Goal: Information Seeking & Learning: Check status

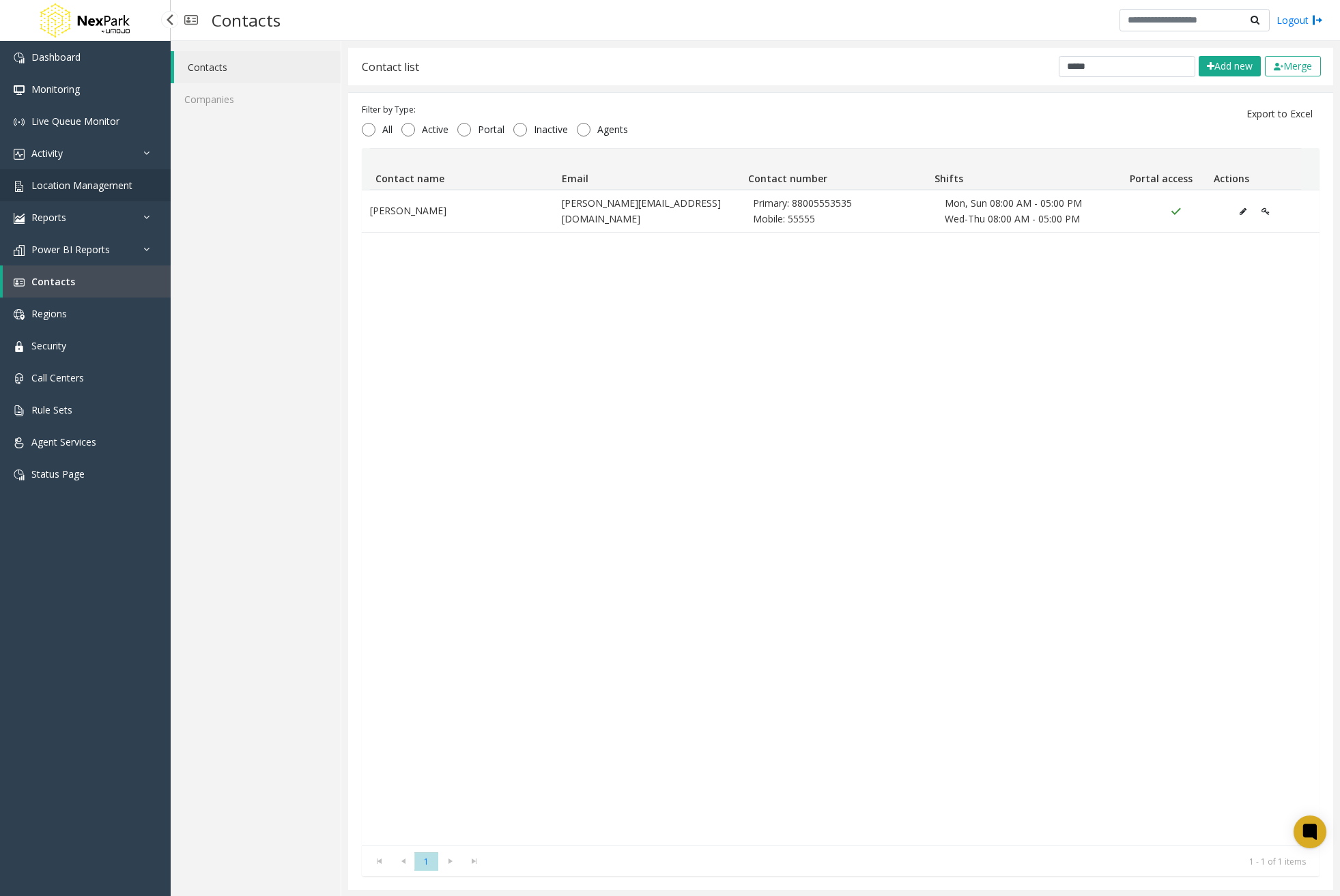
click at [71, 182] on span "Location Management" at bounding box center [82, 185] width 101 height 13
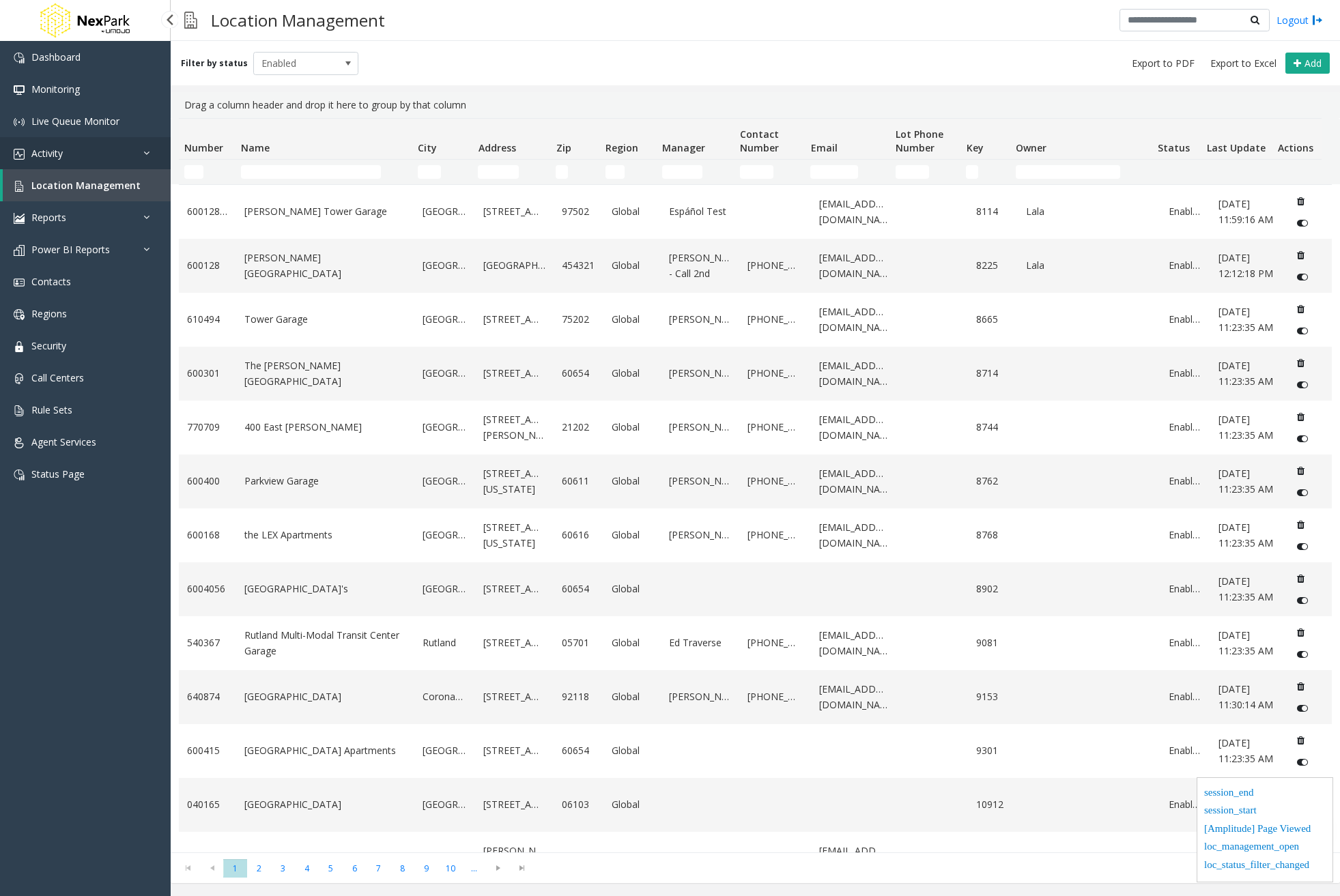
click at [99, 148] on link "Activity" at bounding box center [85, 153] width 171 height 32
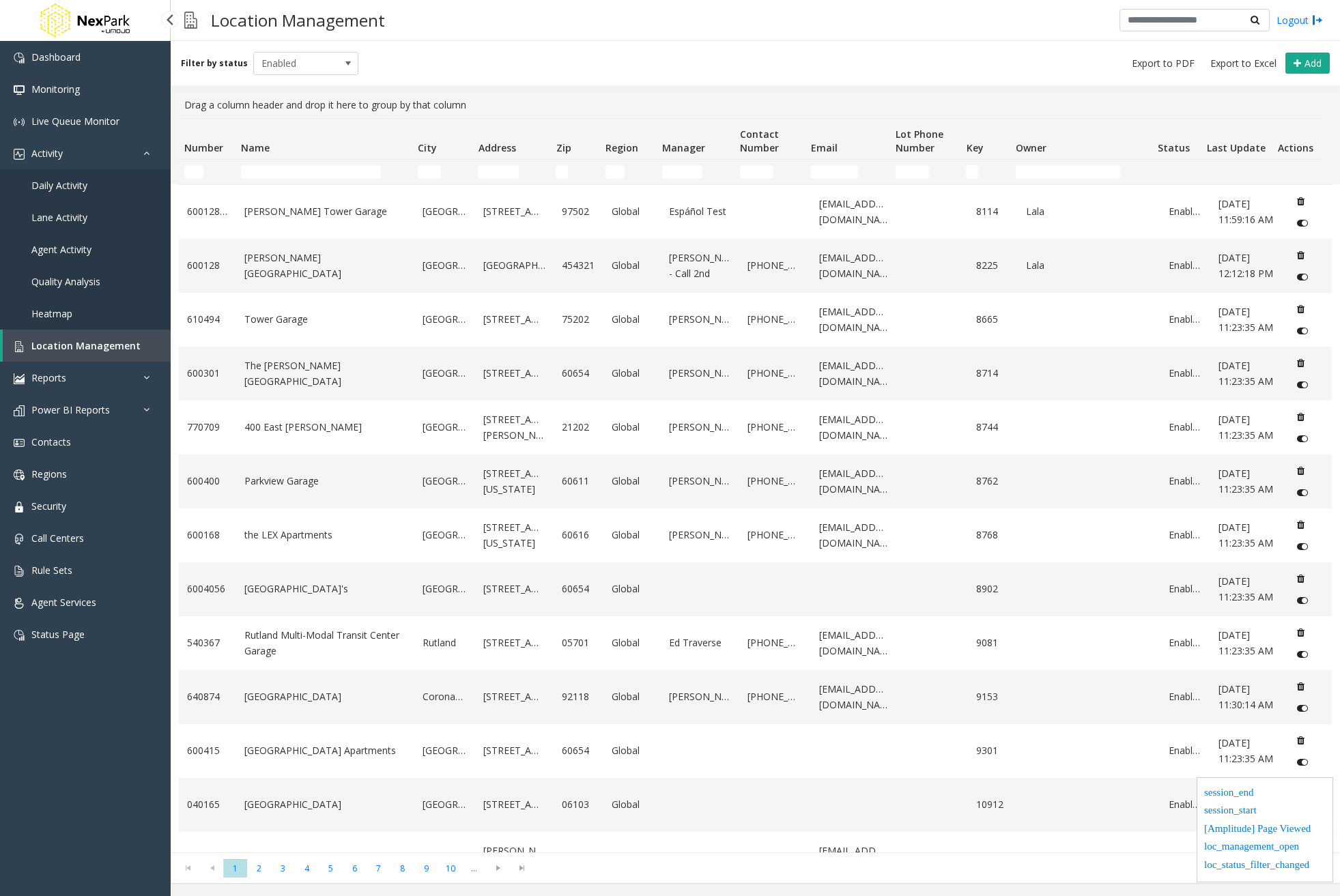
click at [73, 188] on span "Daily Activity" at bounding box center [59, 185] width 56 height 13
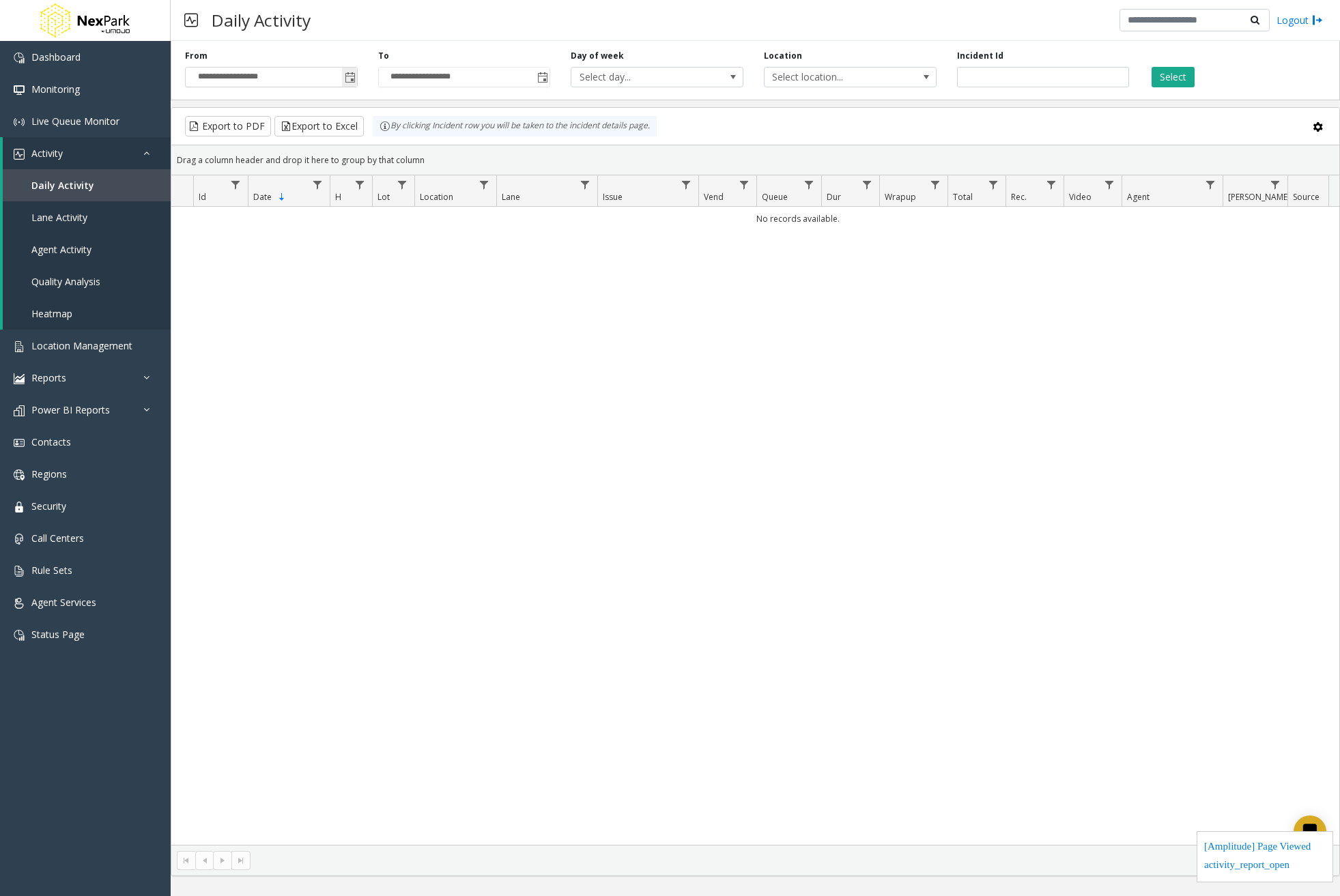
click at [351, 76] on span "Toggle popup" at bounding box center [350, 77] width 11 height 11
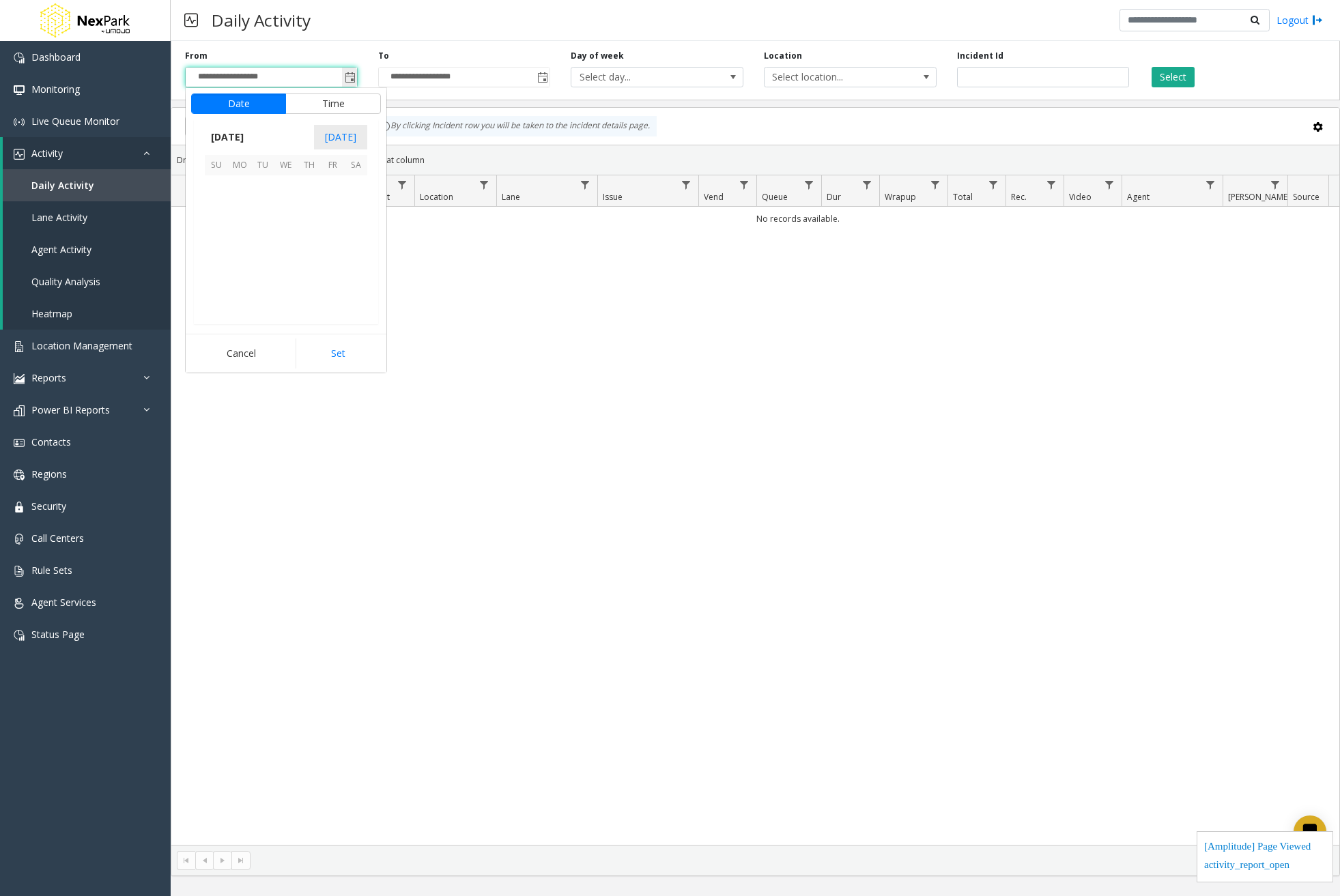
scroll to position [244796, 0]
click at [231, 142] on span "[DATE]" at bounding box center [228, 137] width 45 height 21
click at [221, 160] on span "Jan" at bounding box center [221, 166] width 32 height 32
click at [287, 186] on span "1" at bounding box center [286, 187] width 23 height 23
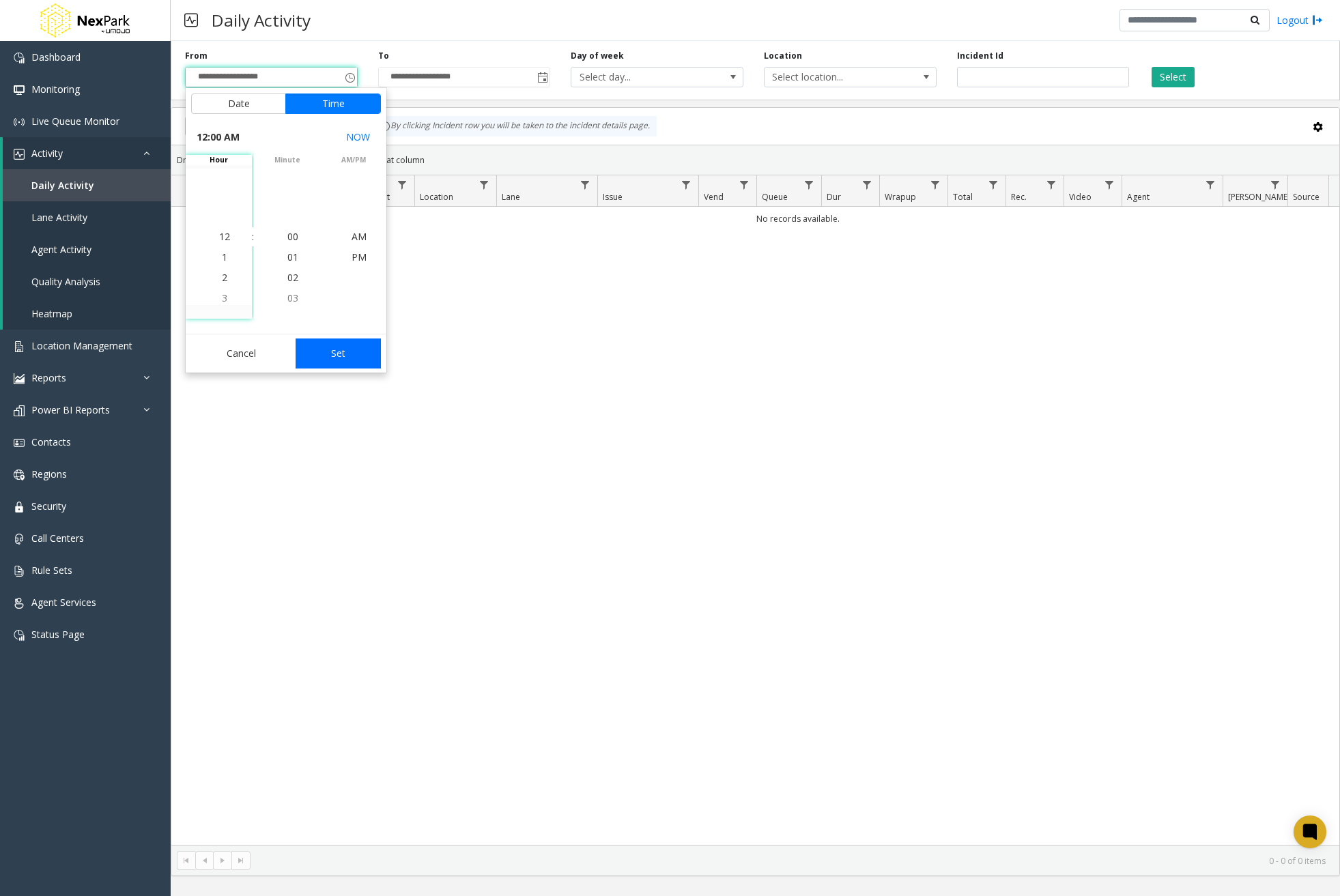
click at [352, 346] on button "Set" at bounding box center [339, 353] width 86 height 30
type input "**********"
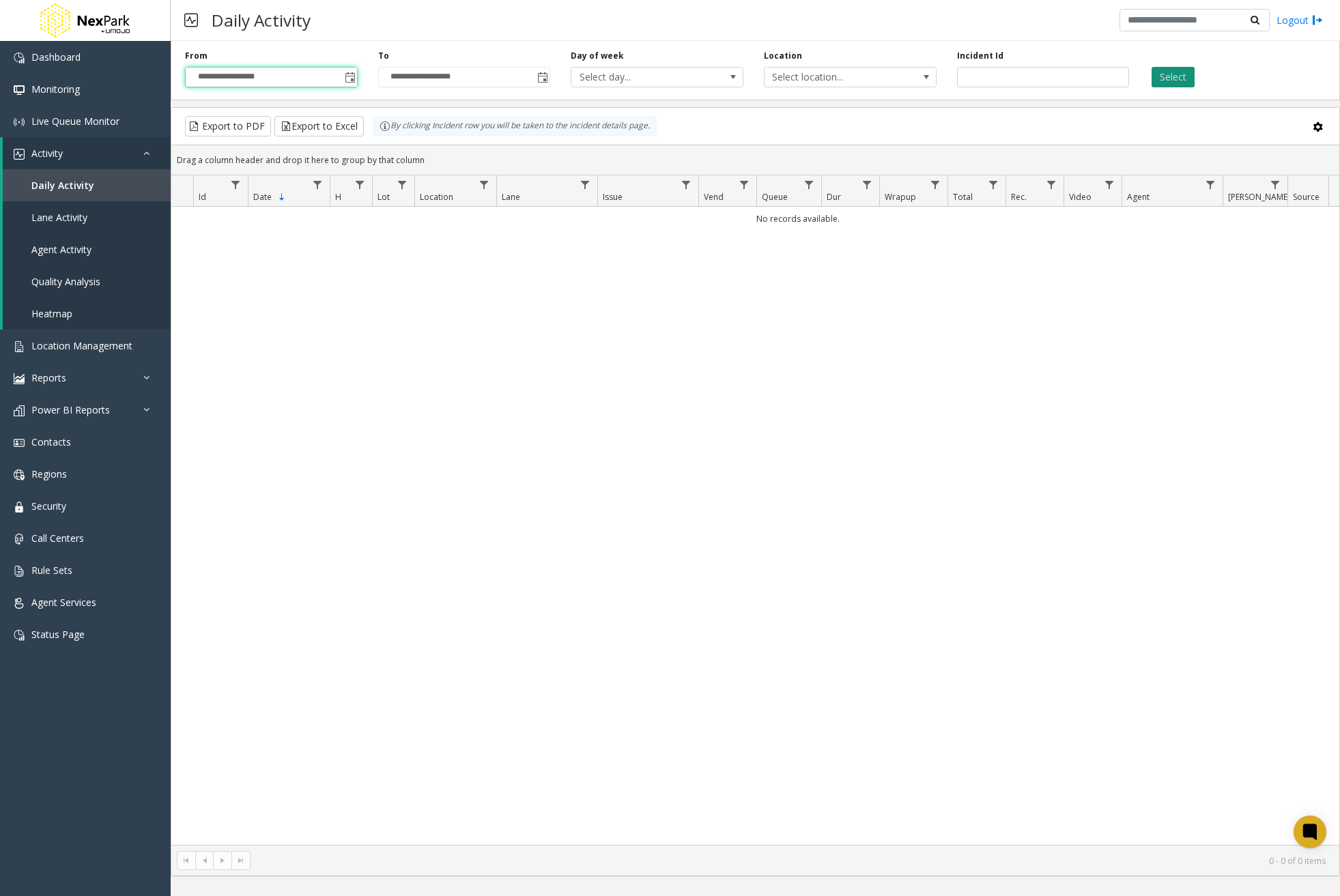
click at [1178, 85] on button "Select" at bounding box center [1174, 76] width 43 height 21
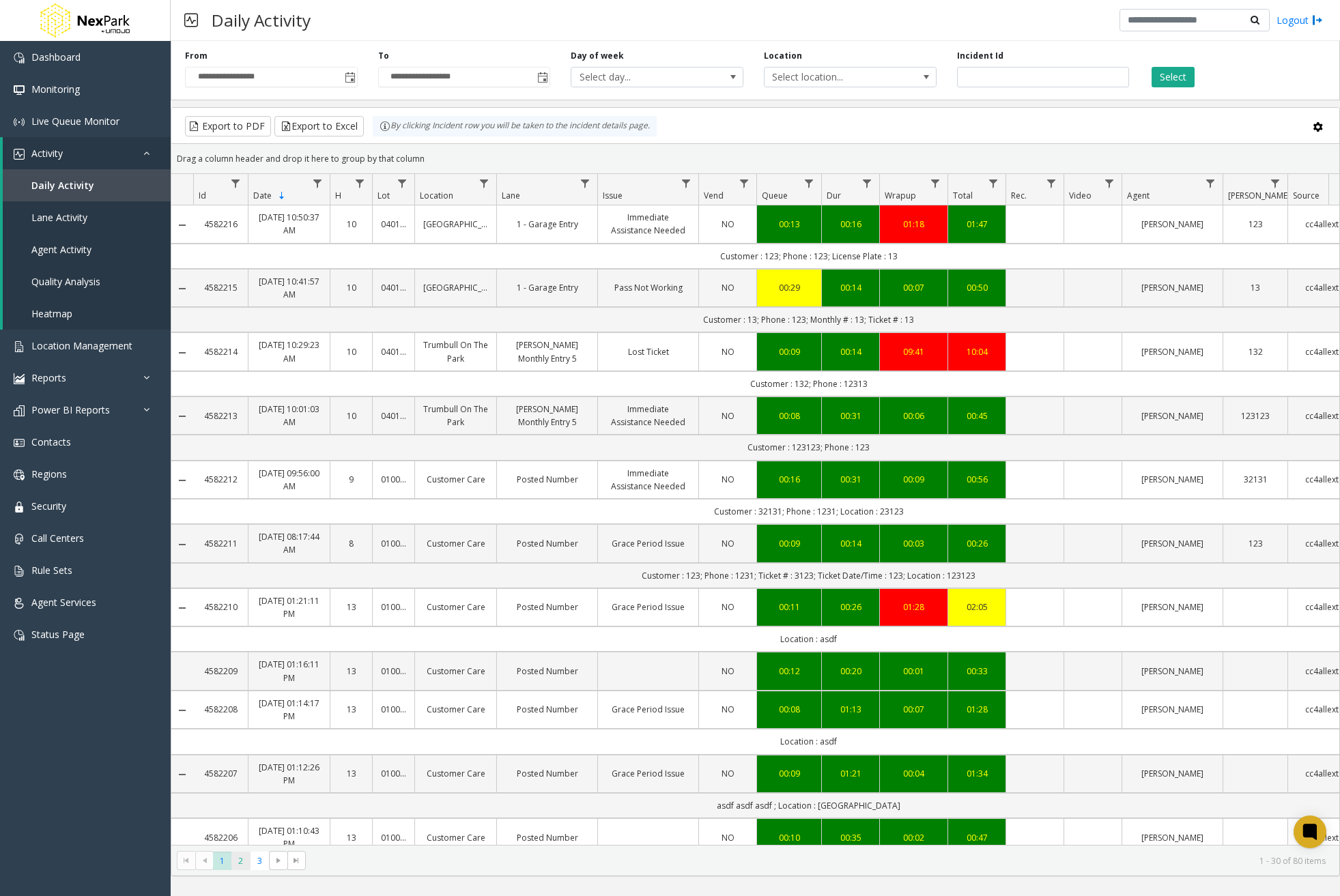
click at [236, 858] on span "2" at bounding box center [240, 861] width 18 height 18
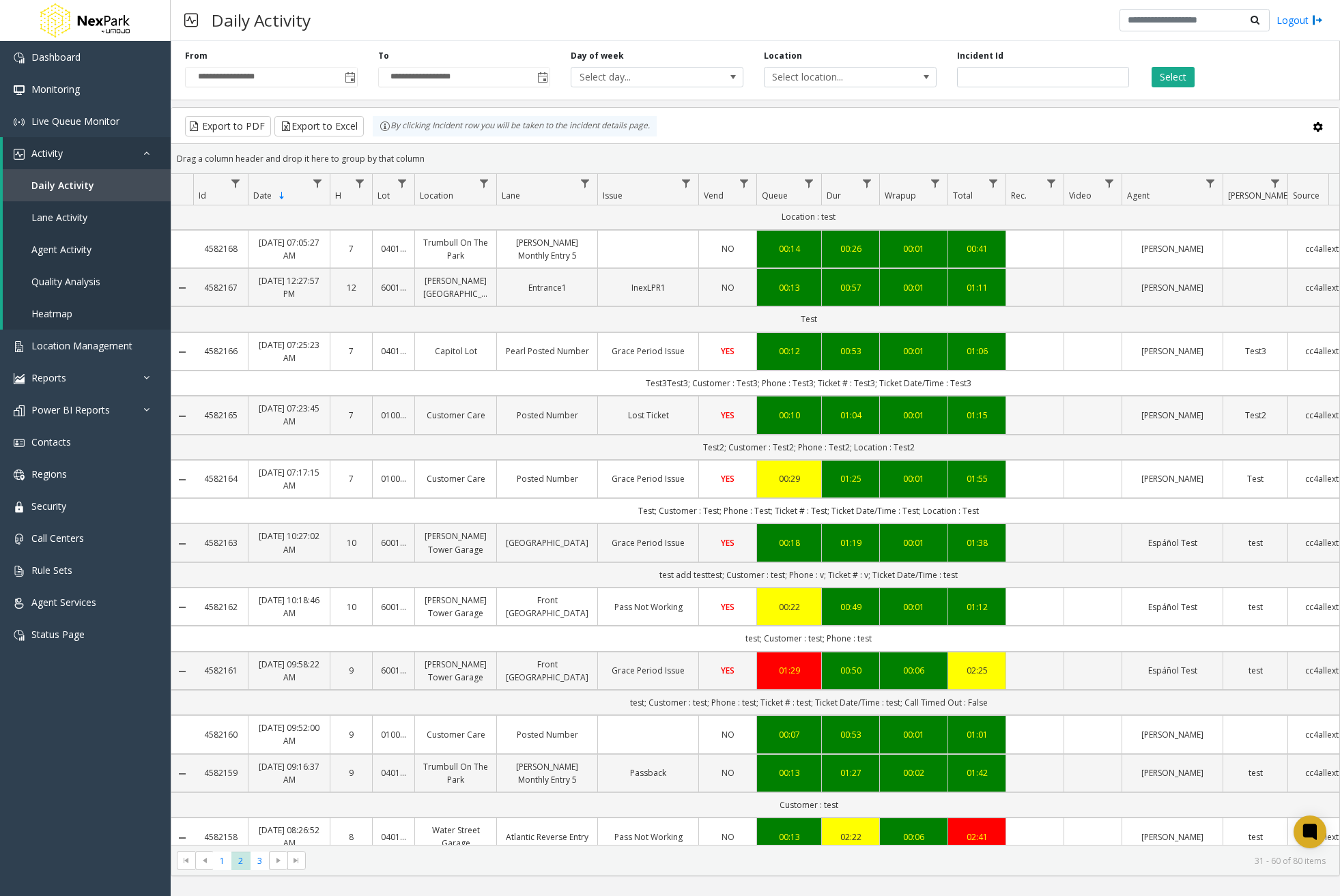
scroll to position [1008, 0]
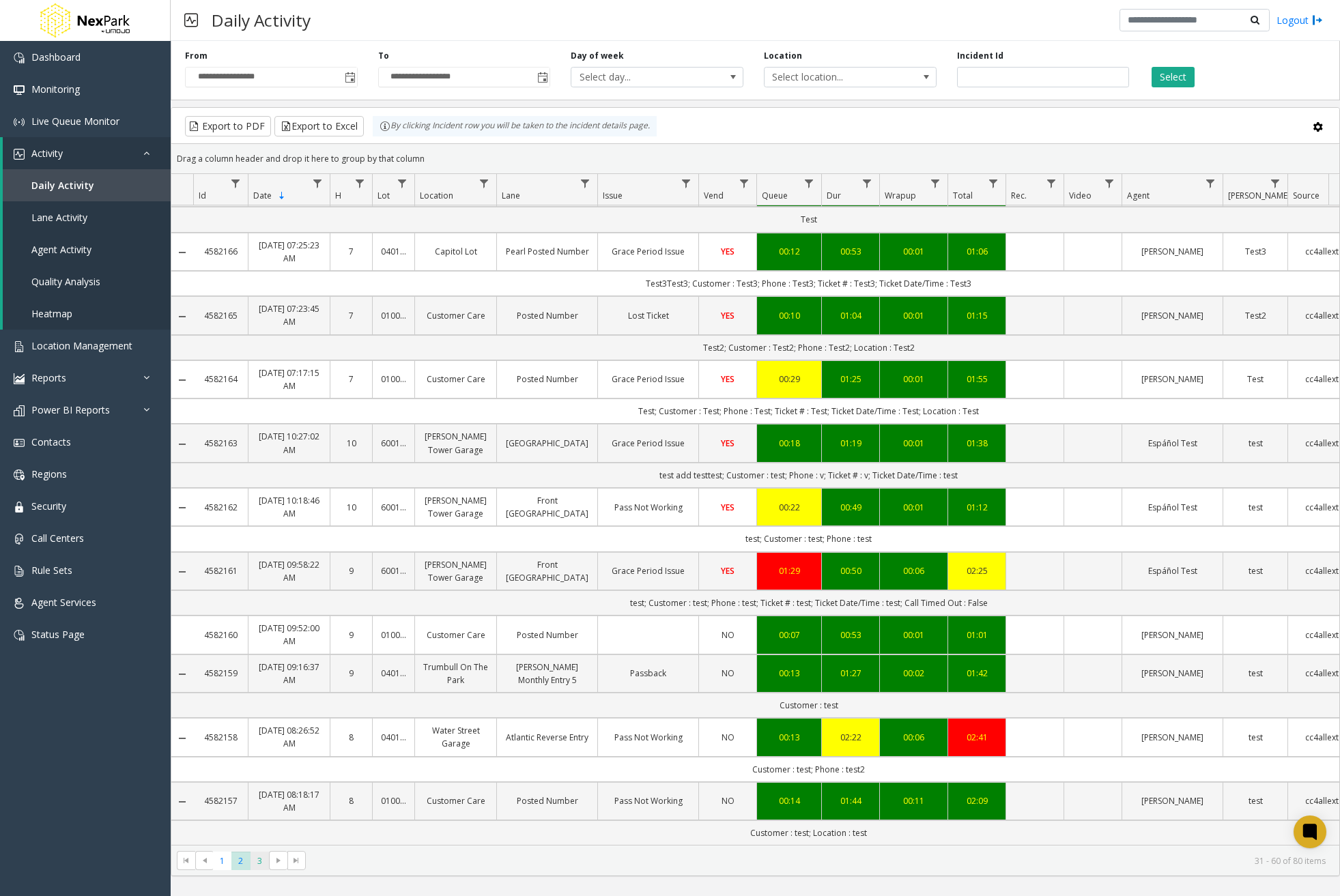
click at [258, 858] on span "3" at bounding box center [259, 861] width 18 height 18
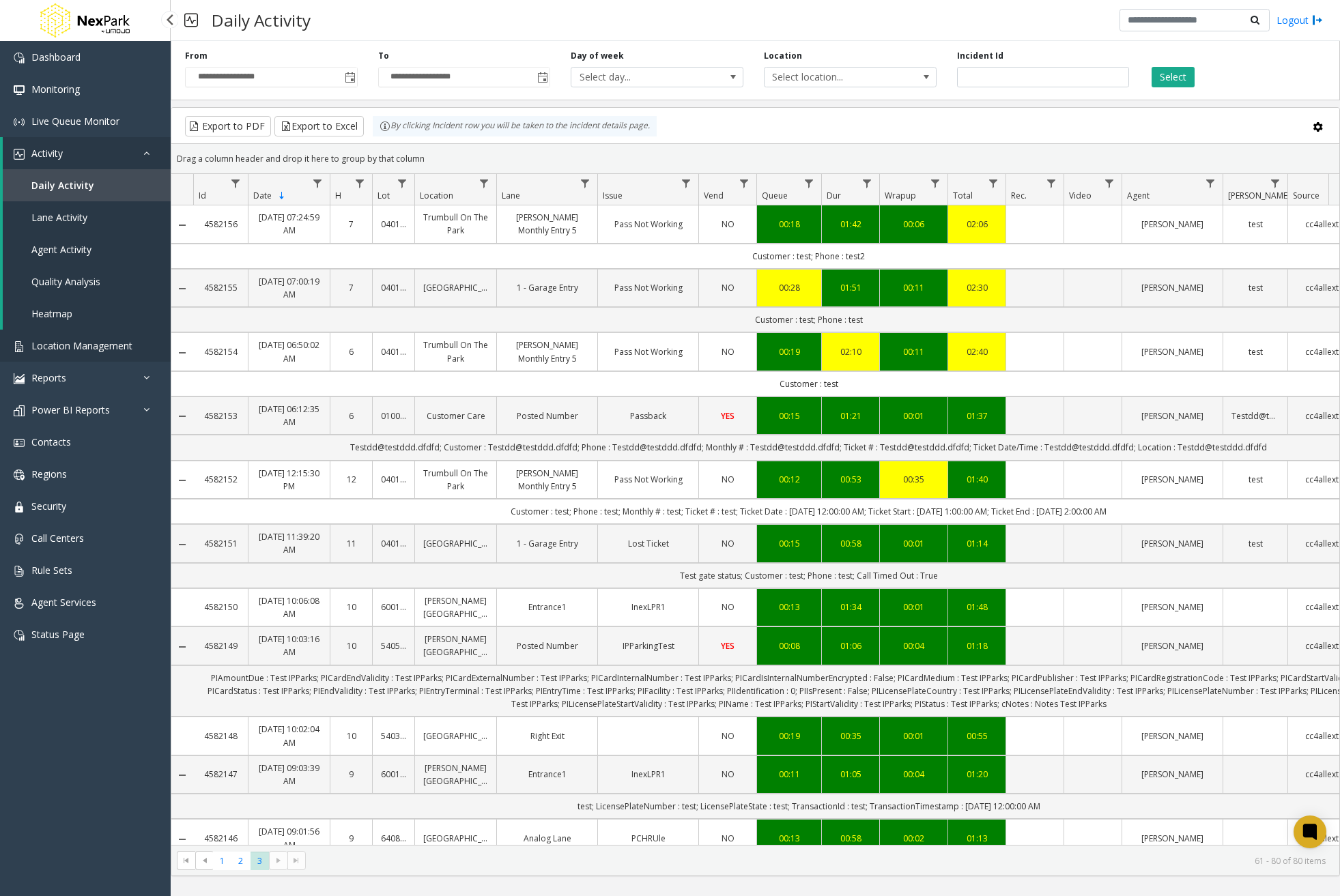
click at [59, 356] on link "Location Management" at bounding box center [85, 345] width 171 height 32
